Goal: Obtain resource: Download file/media

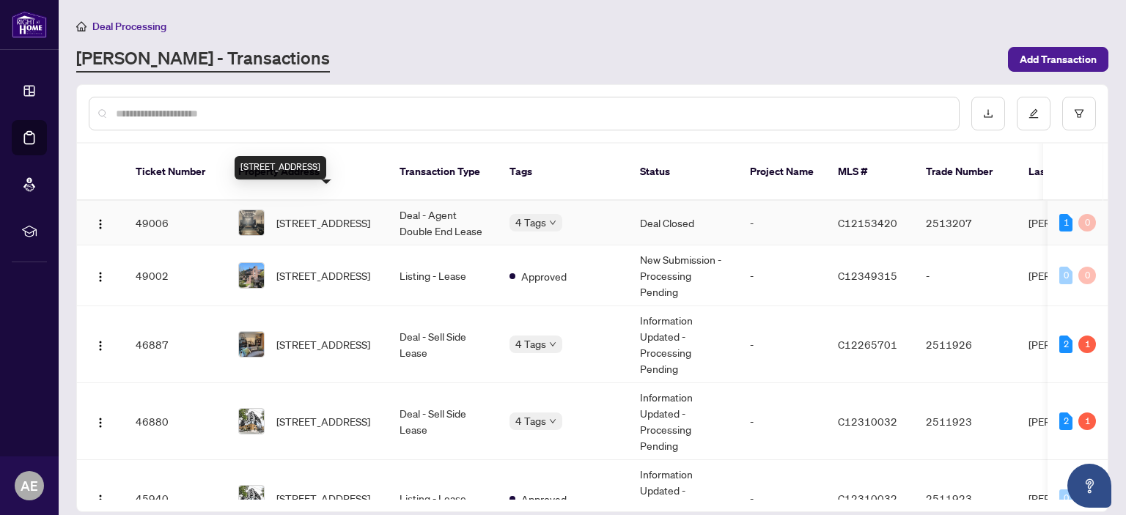
click at [334, 215] on span "[STREET_ADDRESS]" at bounding box center [323, 223] width 94 height 16
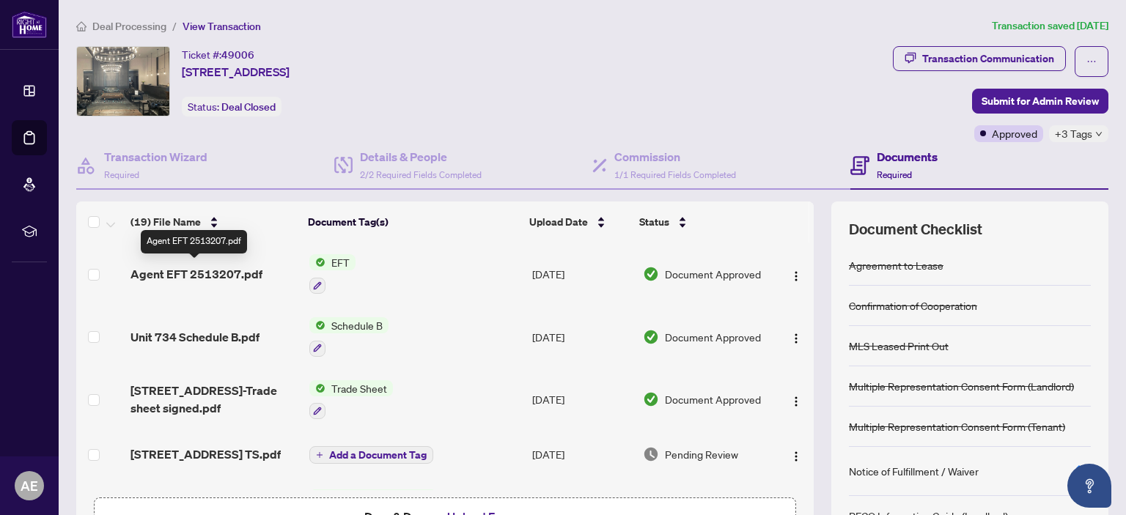
click at [240, 274] on span "Agent EFT 2513207.pdf" at bounding box center [196, 274] width 132 height 18
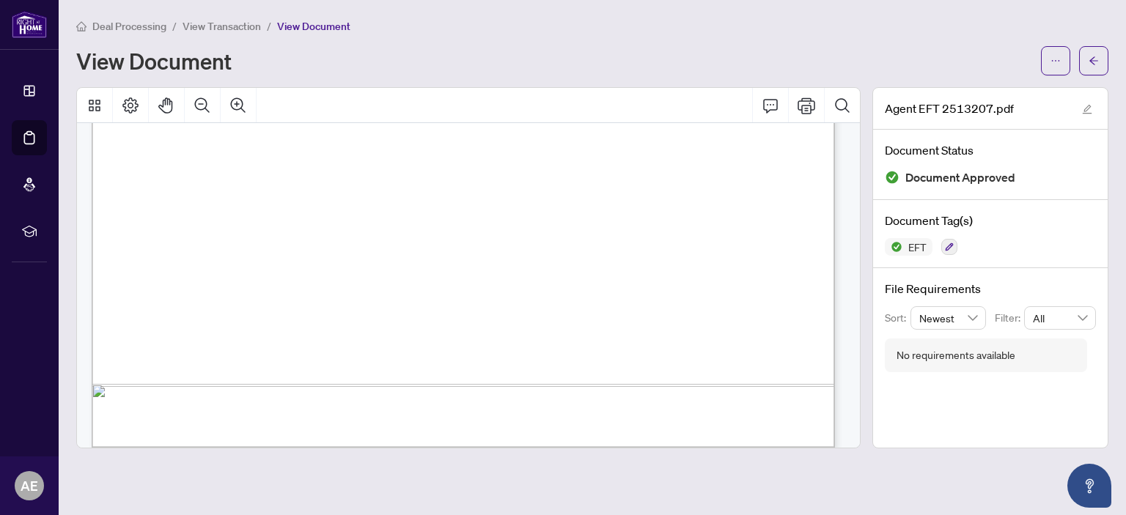
scroll to position [665, 0]
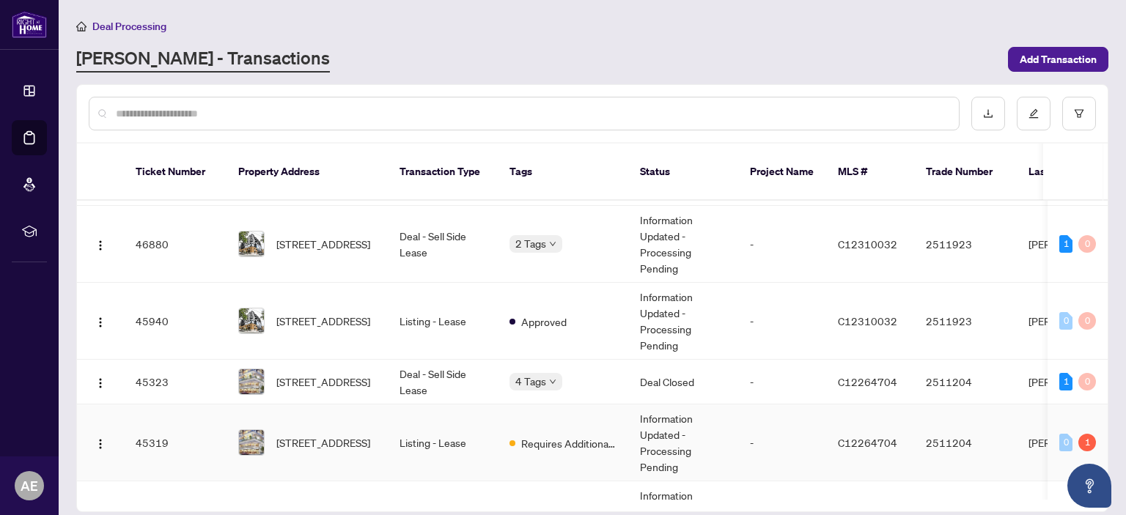
scroll to position [156, 0]
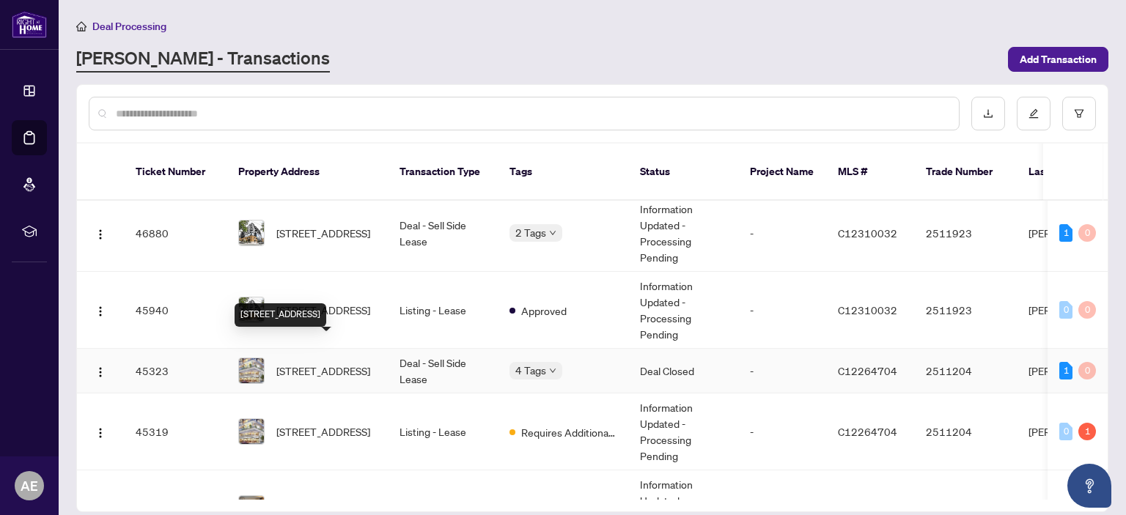
click at [323, 363] on span "[STREET_ADDRESS]" at bounding box center [323, 371] width 94 height 16
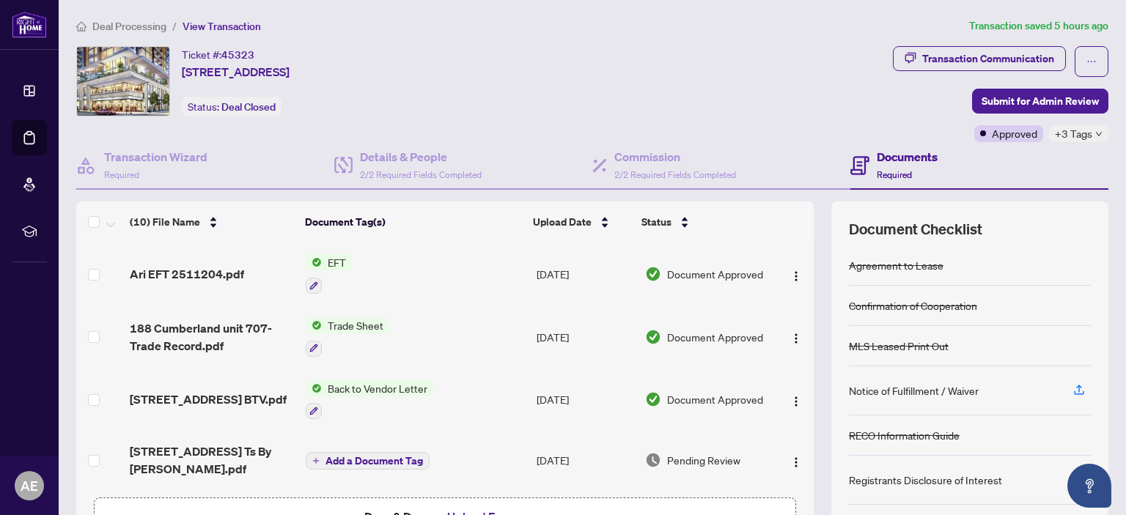
click at [332, 254] on span "EFT" at bounding box center [337, 262] width 30 height 16
click at [331, 261] on span "EFT" at bounding box center [337, 262] width 30 height 16
click at [240, 273] on span "Ari EFT 2511204.pdf" at bounding box center [187, 274] width 114 height 18
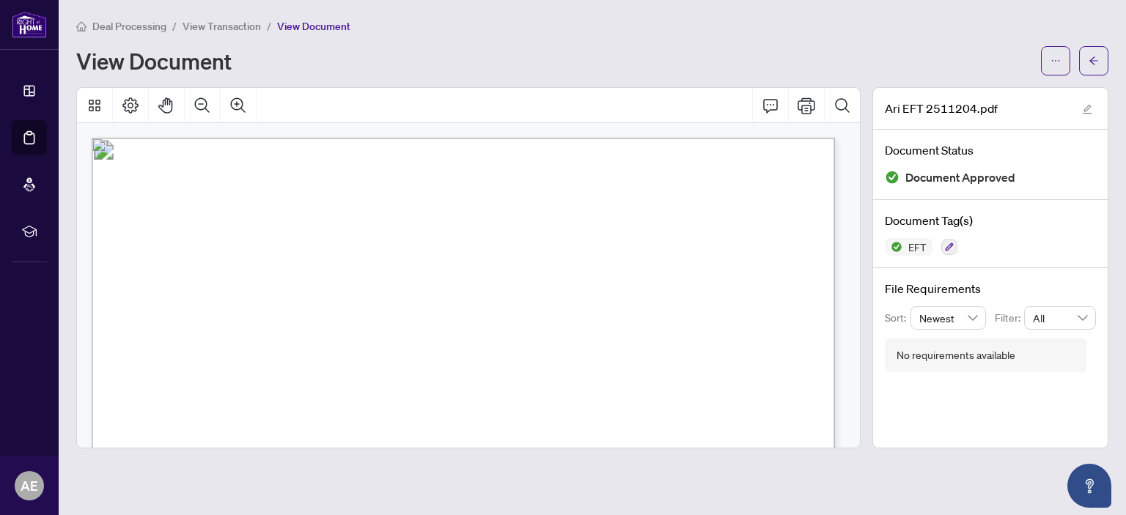
click at [239, 271] on span "[PERSON_NAME]" at bounding box center [239, 274] width 79 height 9
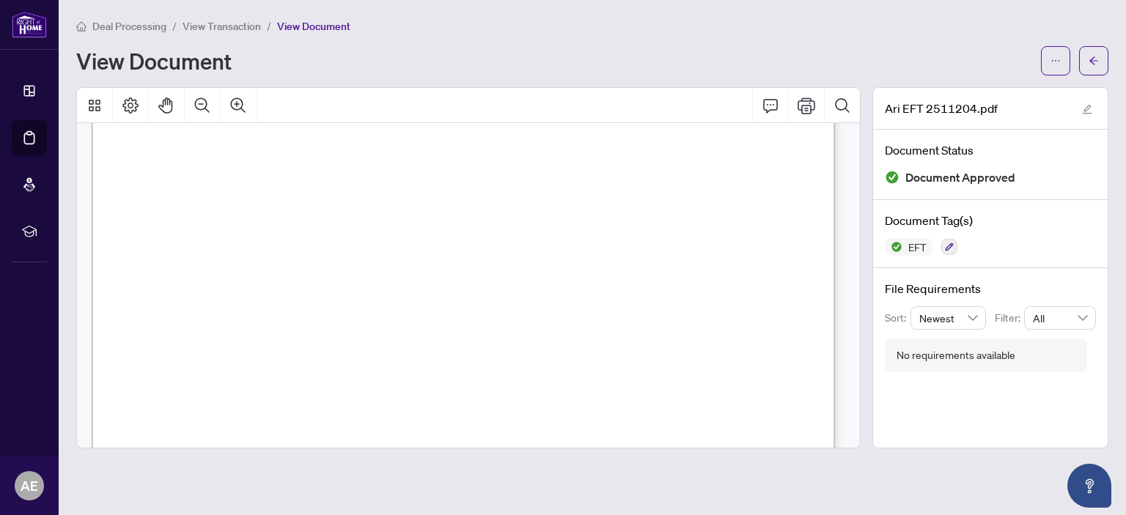
scroll to position [278, 0]
click at [805, 103] on button "Print" at bounding box center [805, 105] width 35 height 35
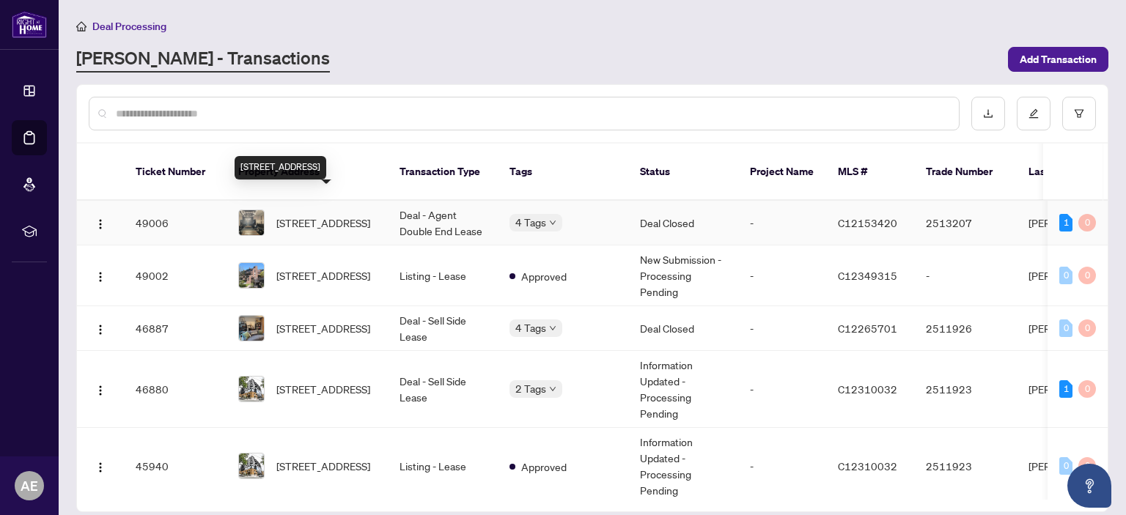
click at [350, 215] on span "[STREET_ADDRESS]" at bounding box center [323, 223] width 94 height 16
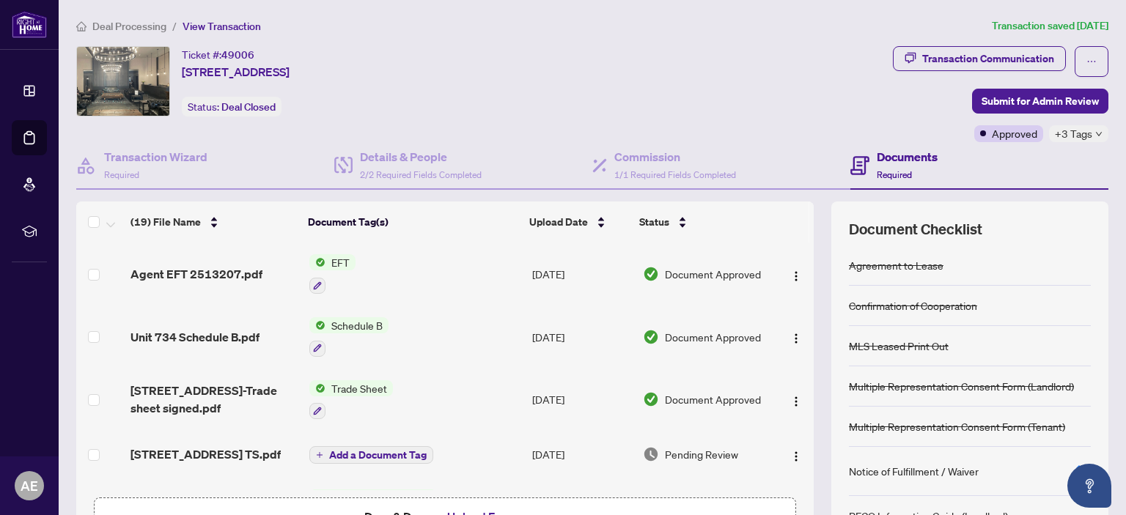
click at [339, 262] on span "EFT" at bounding box center [340, 262] width 30 height 16
click at [309, 333] on span "EFT" at bounding box center [327, 333] width 161 height 16
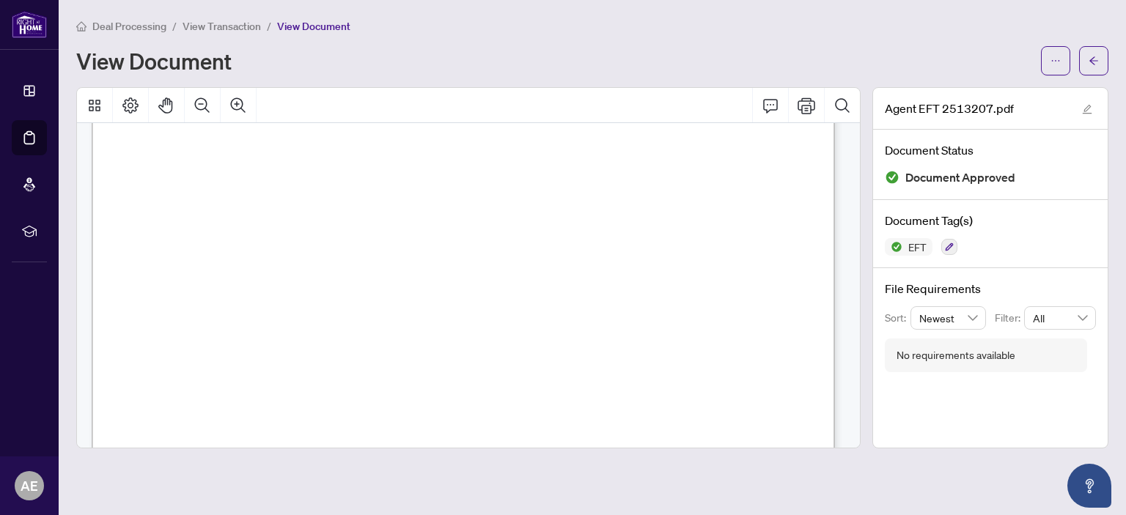
scroll to position [132, 0]
click at [807, 109] on button "Print" at bounding box center [805, 105] width 35 height 35
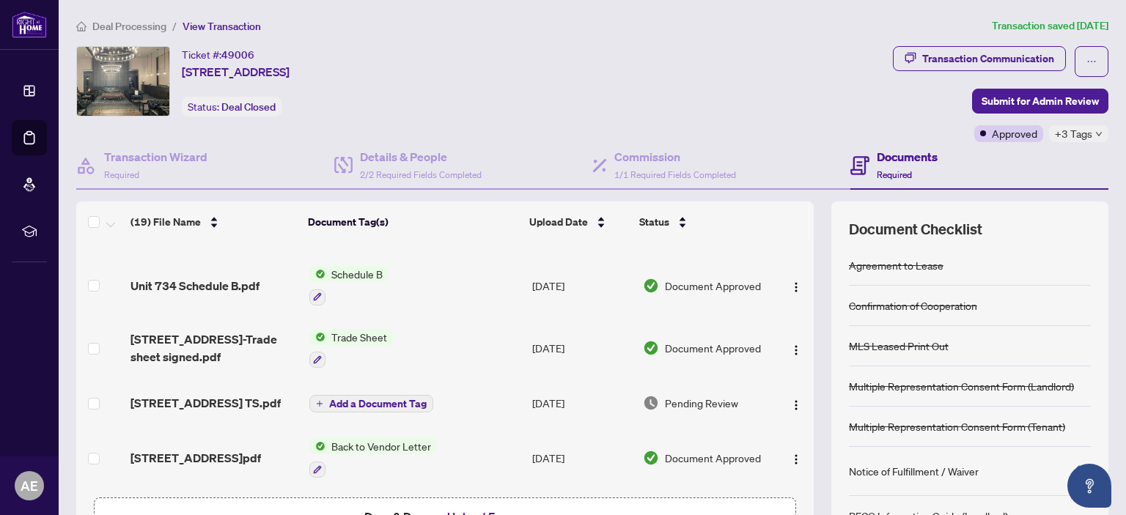
scroll to position [55, 0]
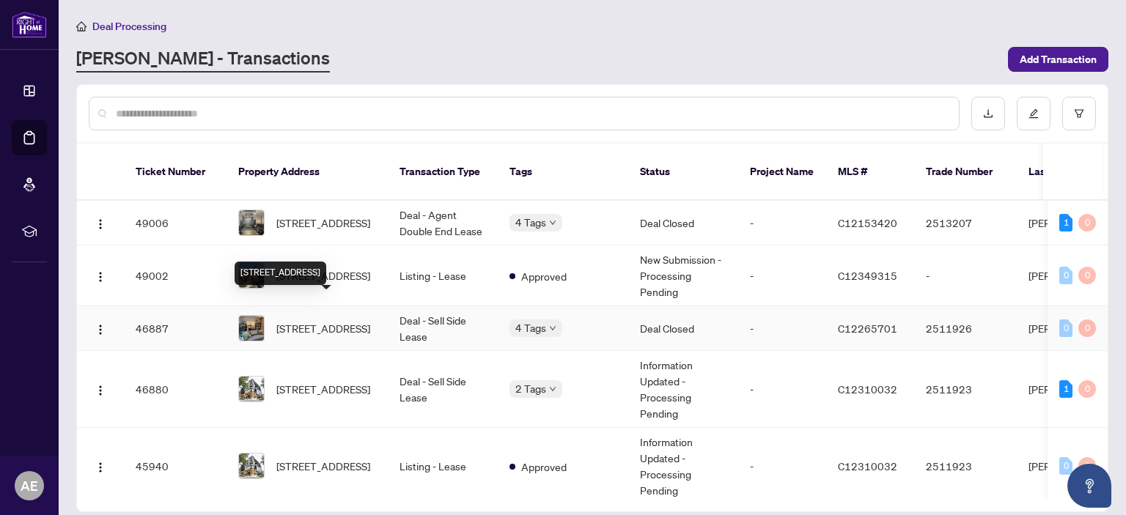
click at [342, 320] on span "[STREET_ADDRESS]" at bounding box center [323, 328] width 94 height 16
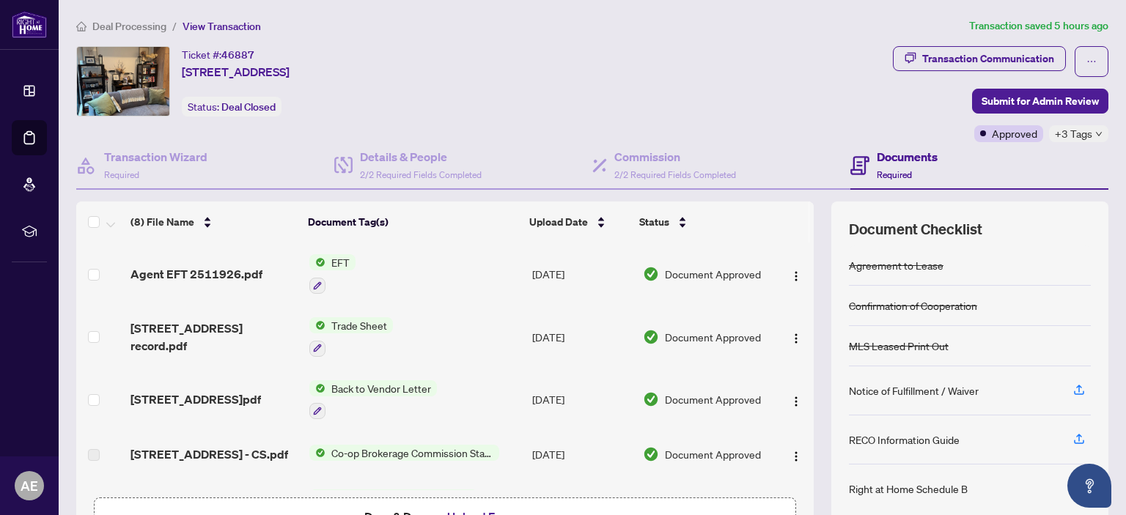
click at [335, 256] on span "EFT" at bounding box center [340, 262] width 30 height 16
click at [333, 325] on span "EFT" at bounding box center [327, 333] width 161 height 16
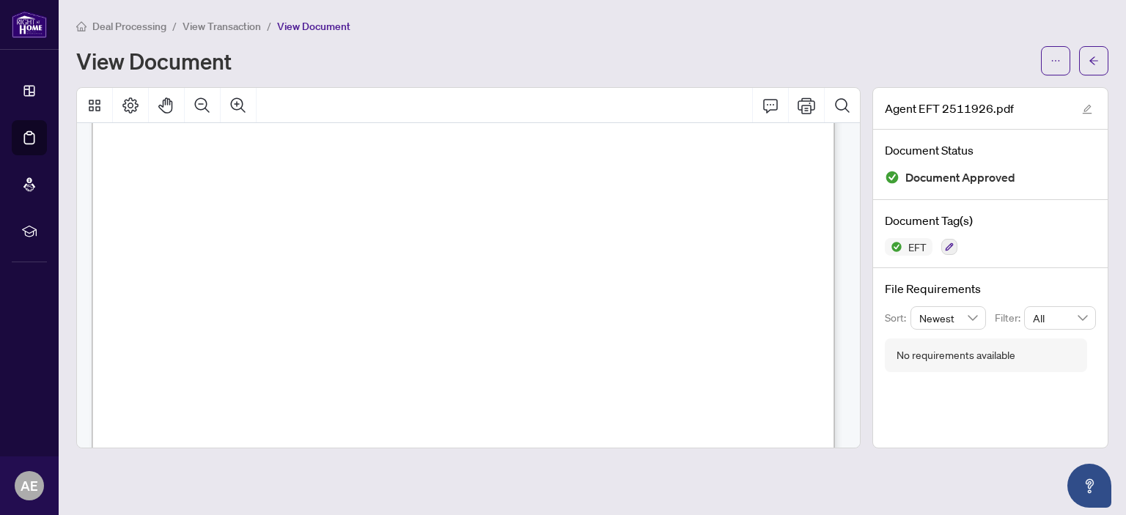
scroll to position [210, 0]
click at [813, 105] on button "Print" at bounding box center [805, 105] width 35 height 35
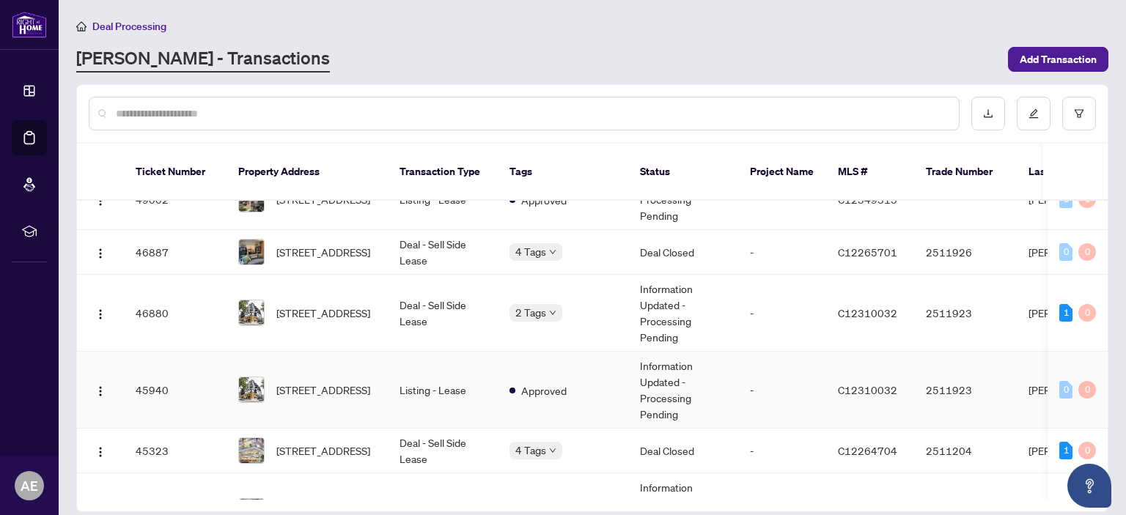
scroll to position [97, 0]
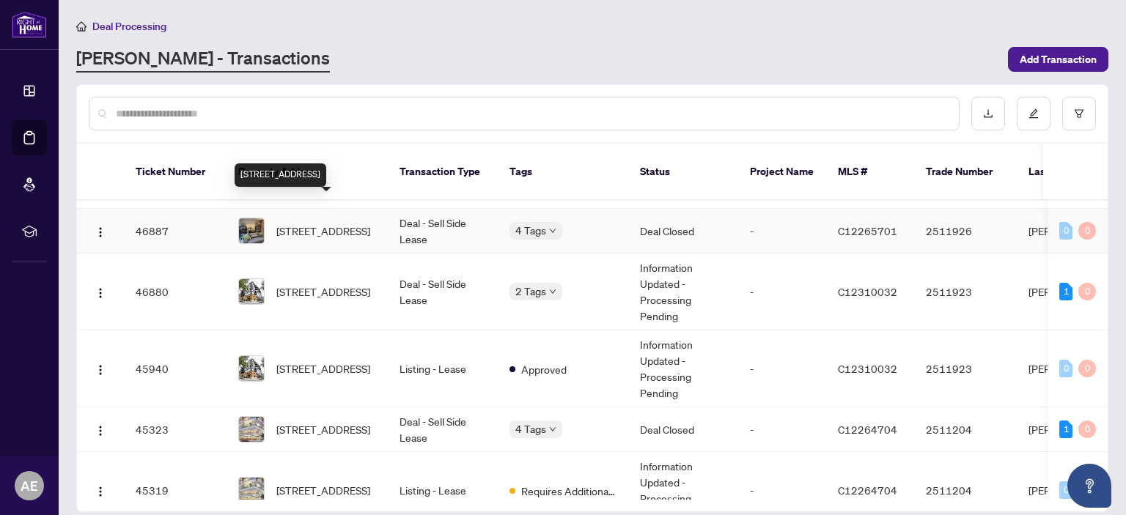
click at [343, 228] on span "[STREET_ADDRESS]" at bounding box center [323, 231] width 94 height 16
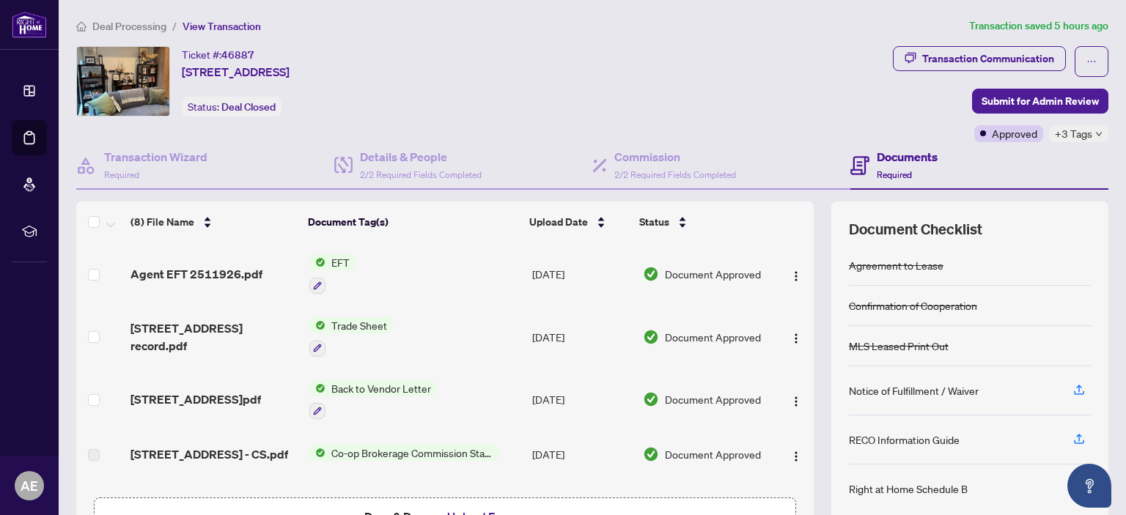
click at [328, 247] on td "EFT" at bounding box center [414, 274] width 223 height 63
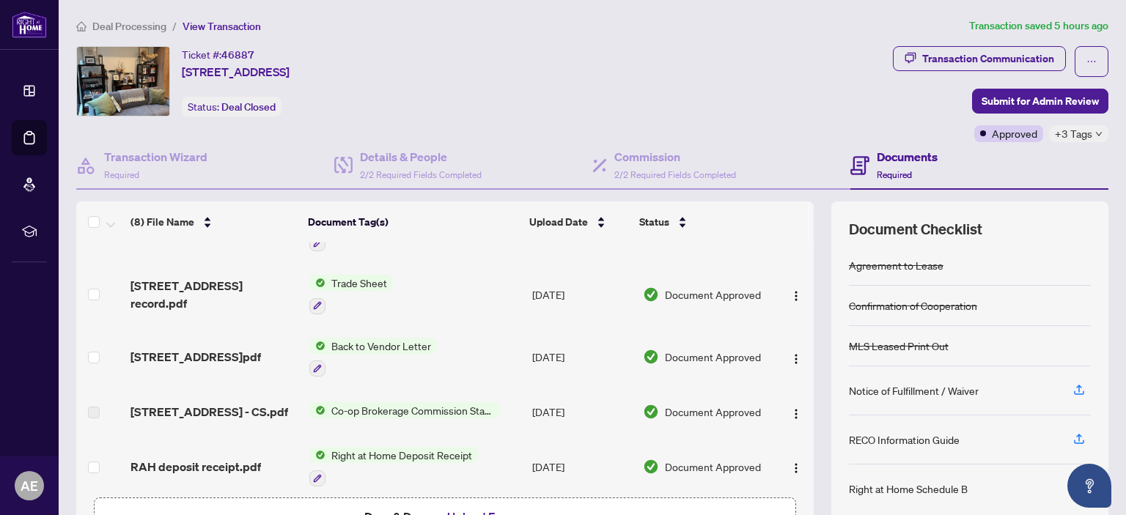
scroll to position [59, 0]
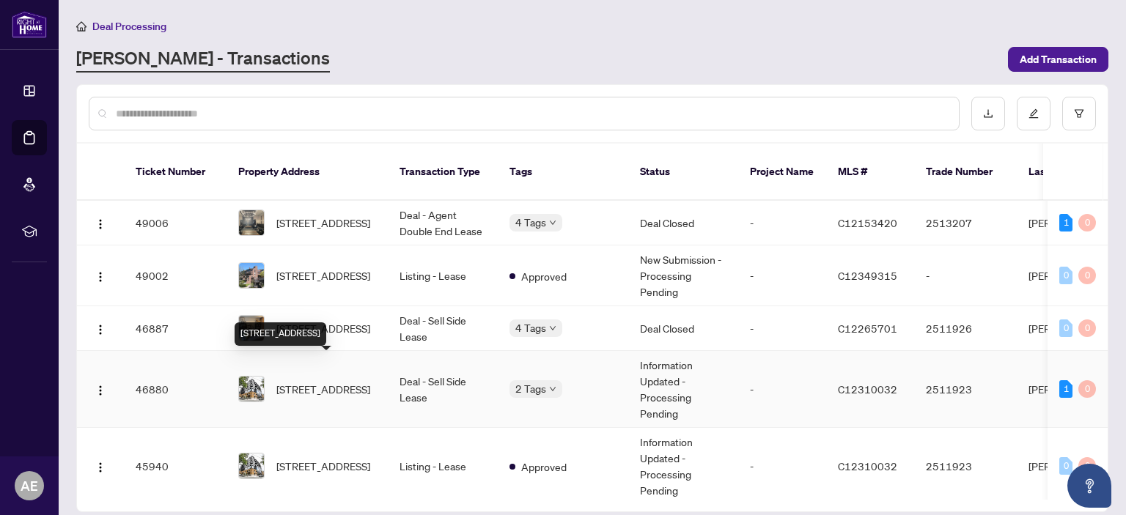
click at [322, 381] on span "[STREET_ADDRESS]" at bounding box center [323, 389] width 94 height 16
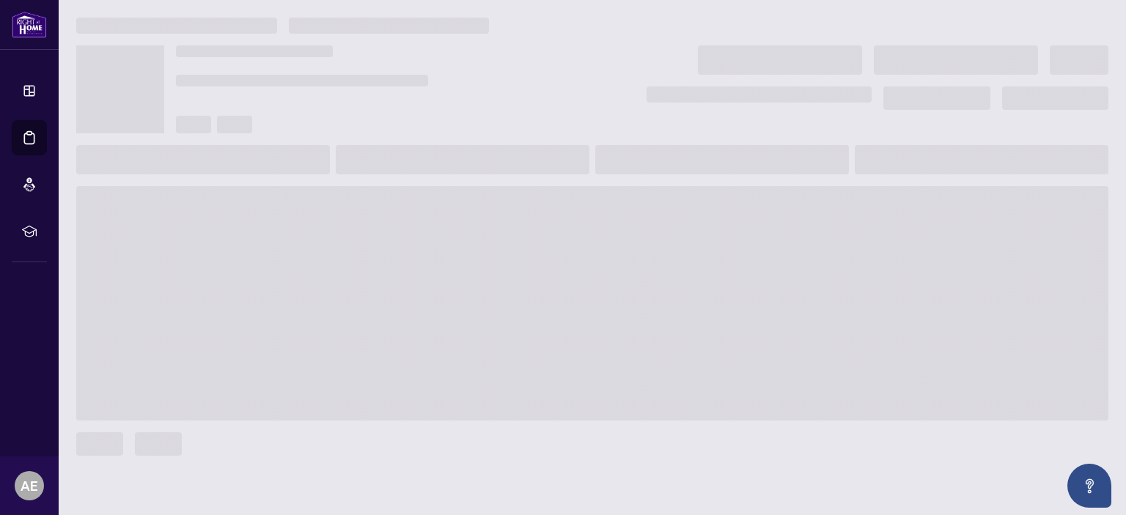
click at [322, 364] on span at bounding box center [592, 303] width 1032 height 234
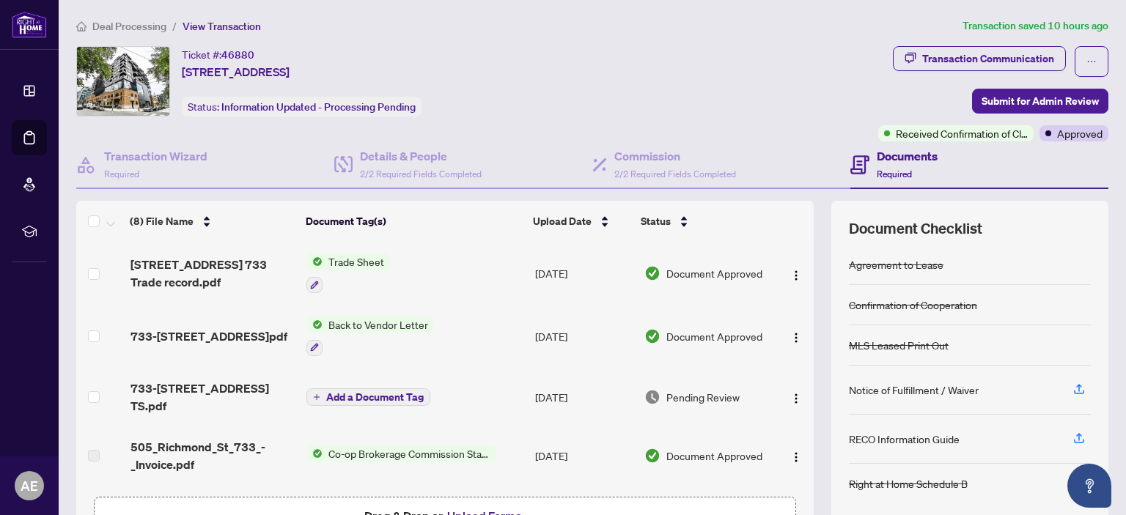
drag, startPoint x: 322, startPoint y: 364, endPoint x: 350, endPoint y: 364, distance: 27.8
click at [366, 262] on span "Trade Sheet" at bounding box center [355, 262] width 67 height 16
click at [325, 332] on span "Trade Sheet" at bounding box center [312, 331] width 67 height 16
click at [344, 257] on span "Trade Sheet" at bounding box center [355, 262] width 67 height 16
click at [324, 325] on span "Trade Sheet" at bounding box center [312, 331] width 67 height 16
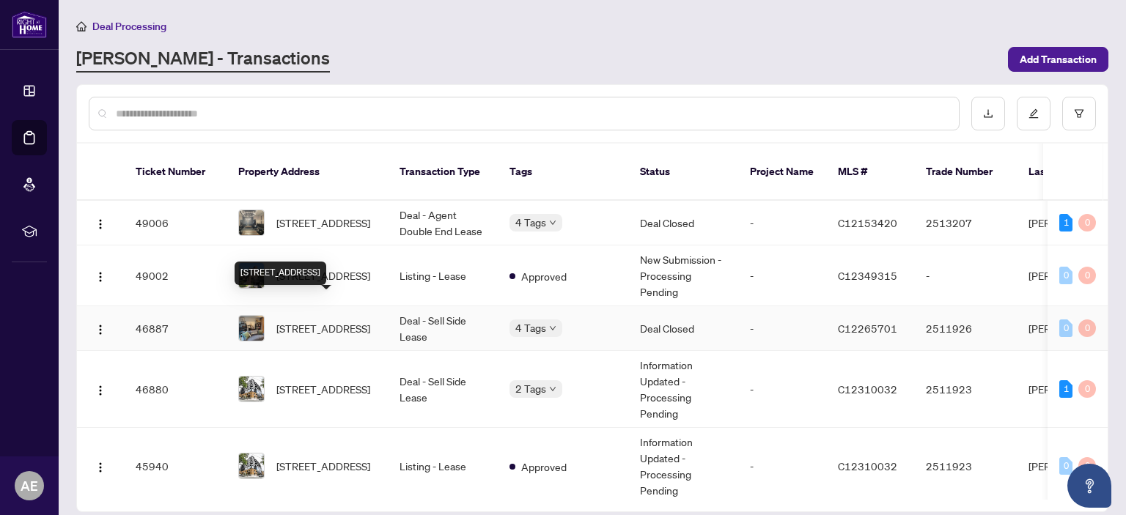
click at [326, 262] on div "[STREET_ADDRESS]" at bounding box center [280, 273] width 92 height 23
click at [311, 320] on span "[STREET_ADDRESS]" at bounding box center [323, 328] width 94 height 16
